Goal: Find specific page/section

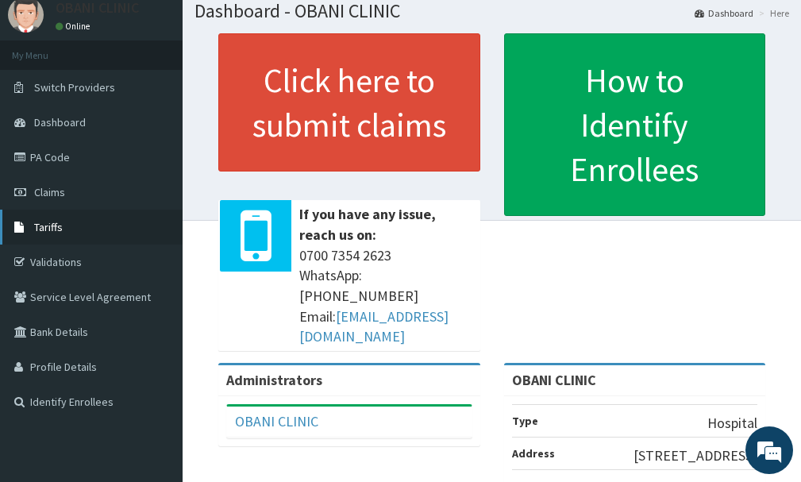
scroll to position [79, 0]
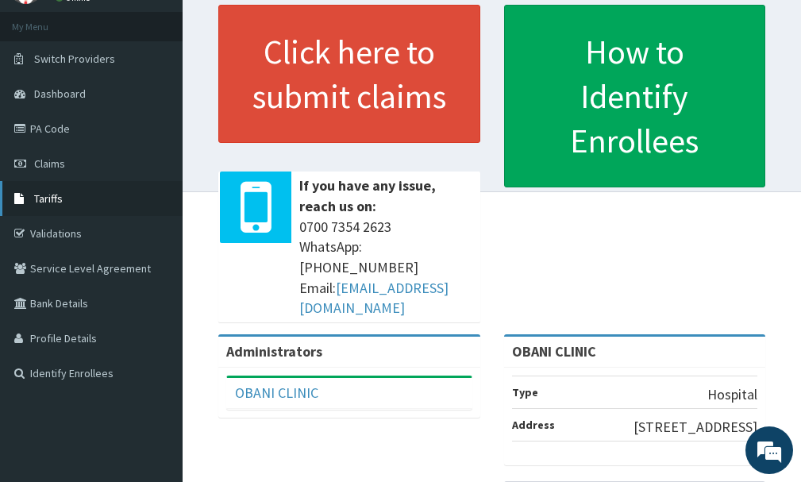
click at [61, 206] on link "Tariffs" at bounding box center [91, 198] width 183 height 35
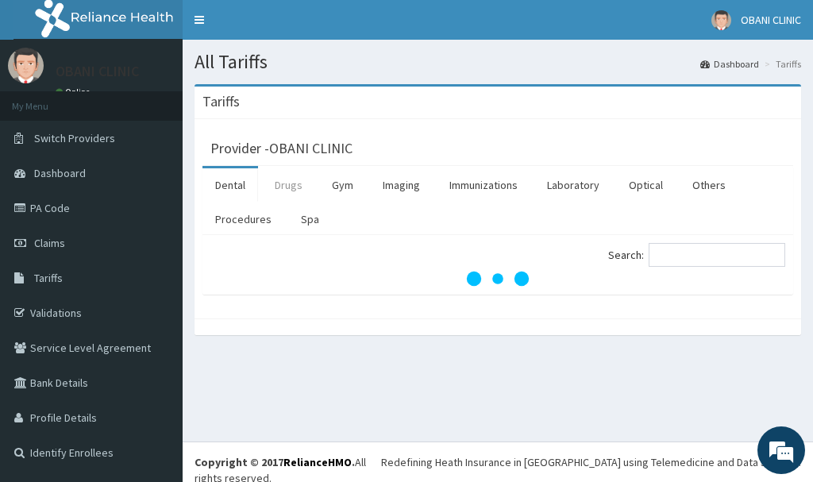
click at [284, 186] on link "Drugs" at bounding box center [288, 184] width 53 height 33
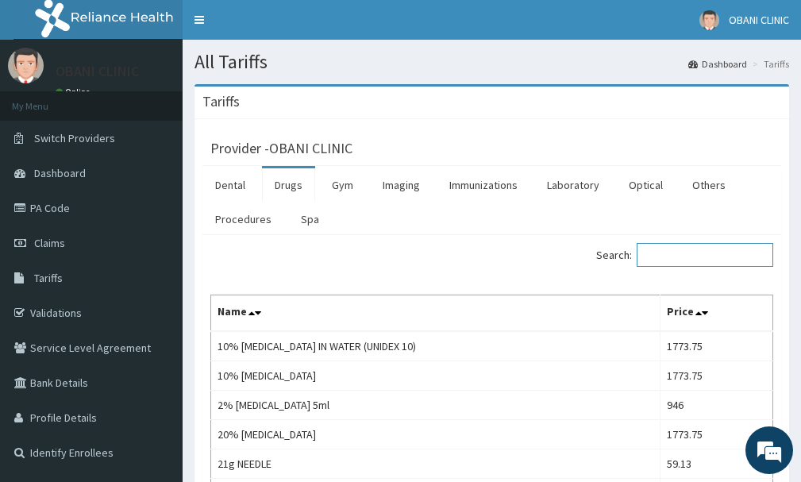
click at [673, 253] on input "Search:" at bounding box center [705, 255] width 137 height 24
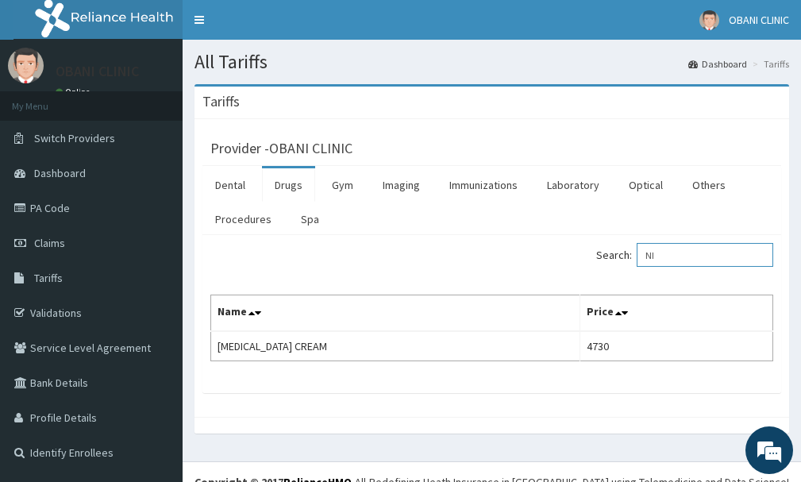
type input "N"
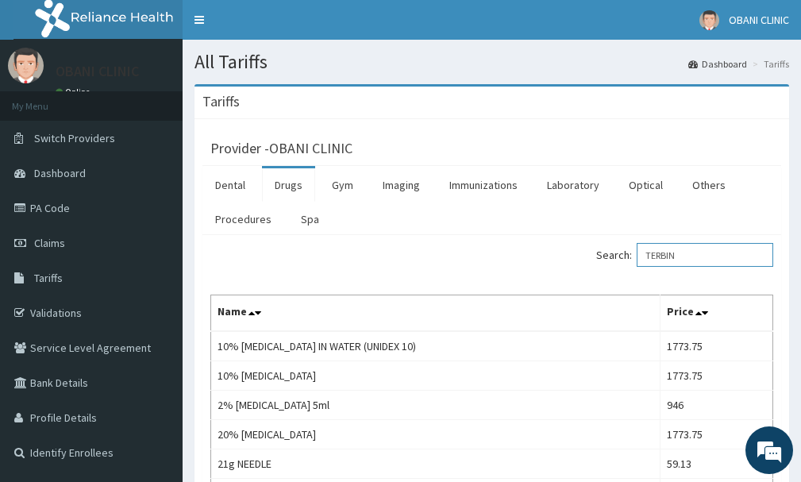
type input "TERBIN"
